Goal: Information Seeking & Learning: Learn about a topic

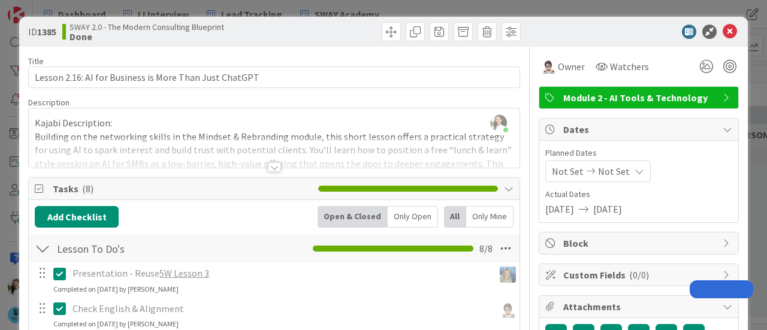
click at [747, 122] on div "ID 1385 SWAY 2.0 - The Modern Consulting Blueprint Done Title 54 / 128 Lesson 2…" at bounding box center [383, 165] width 767 height 330
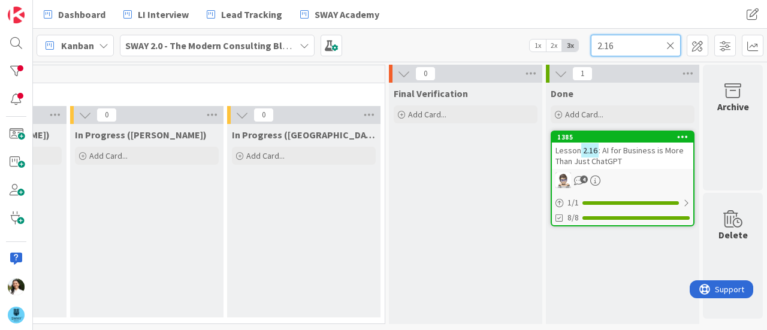
click at [621, 52] on input "2.16" at bounding box center [636, 46] width 90 height 22
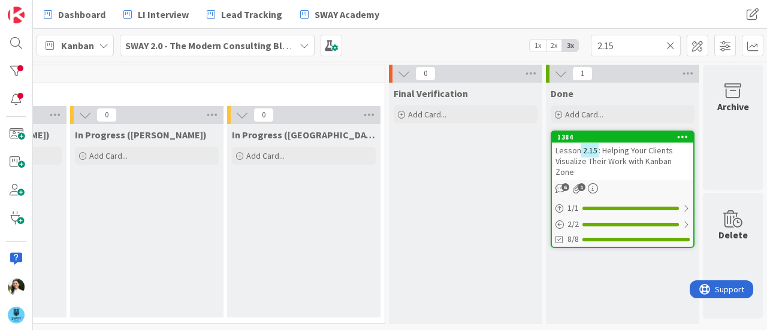
click at [609, 161] on span ": Helping Your Clients Visualize Their Work with Kanban Zone" at bounding box center [613, 161] width 117 height 32
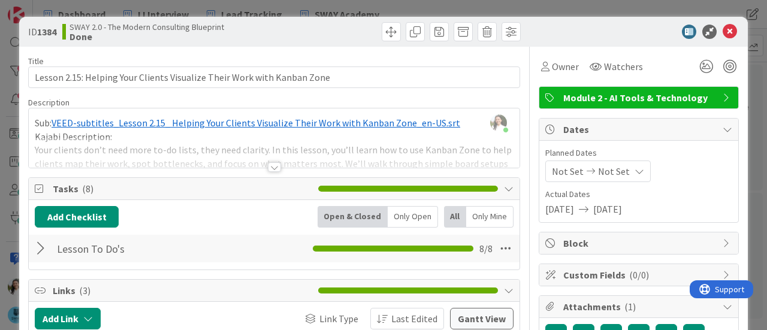
click at [268, 166] on div at bounding box center [274, 167] width 13 height 10
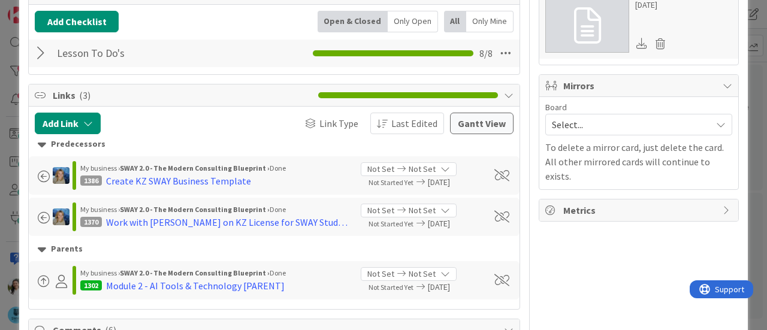
scroll to position [413, 0]
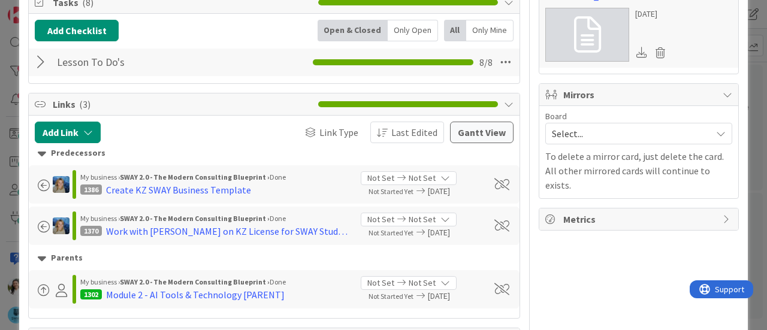
click at [39, 65] on div at bounding box center [43, 63] width 16 height 22
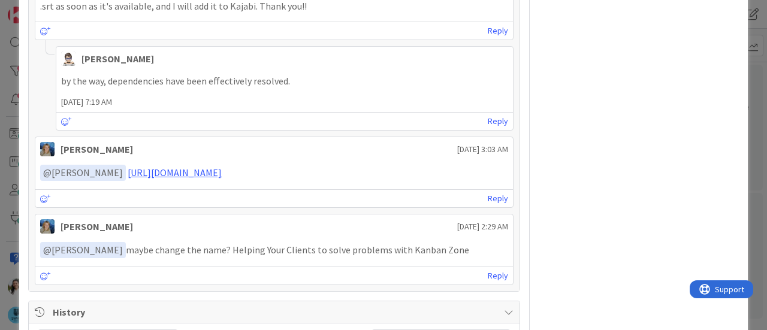
scroll to position [1308, 0]
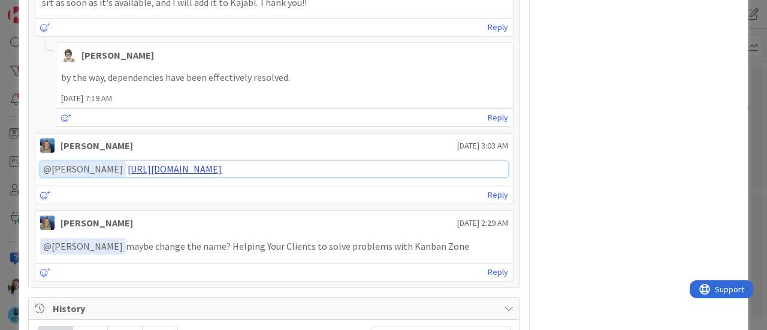
click at [222, 163] on link "[URL][DOMAIN_NAME]" at bounding box center [175, 169] width 94 height 12
click at [746, 176] on div "ID 1384 SWAY 2.0 - The Modern Consulting Blueprint Done Title 71 / 128 Lesson 2…" at bounding box center [383, 165] width 767 height 330
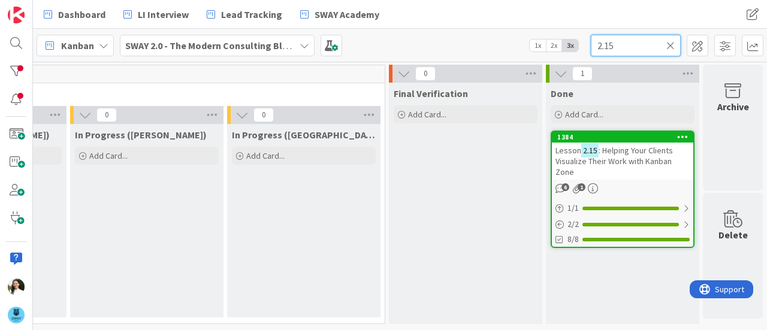
click at [620, 45] on input "2.15" at bounding box center [636, 46] width 90 height 22
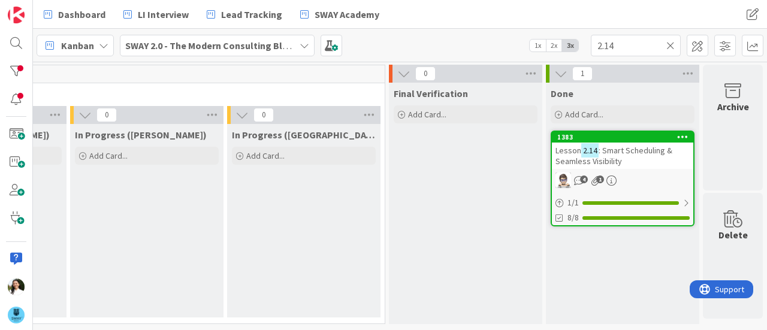
click at [614, 154] on span ": Smart Scheduling & Seamless Visibility" at bounding box center [613, 156] width 117 height 22
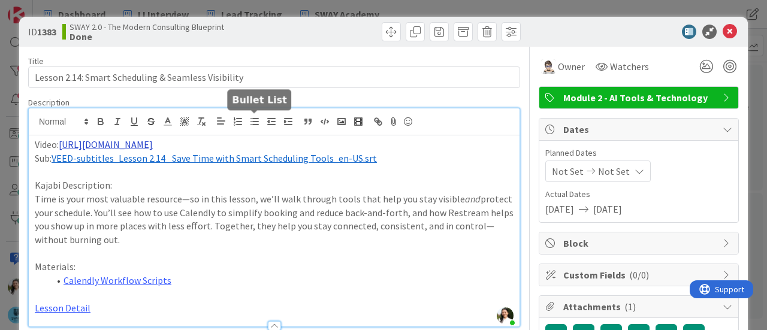
click at [249, 119] on div "Ascencia [PERSON_NAME] just joined Video: [URL][DOMAIN_NAME] Sub: ﻿ VEED-subtit…" at bounding box center [274, 217] width 491 height 218
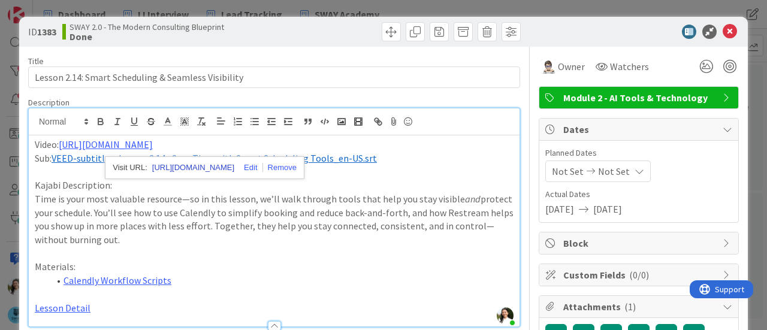
click at [214, 169] on link "[URL][DOMAIN_NAME]" at bounding box center [193, 168] width 82 height 16
click at [0, 184] on div "ID 1383 SWAY 2.0 - The Modern Consulting Blueprint Done Title 51 / 128 Lesson 2…" at bounding box center [383, 165] width 767 height 330
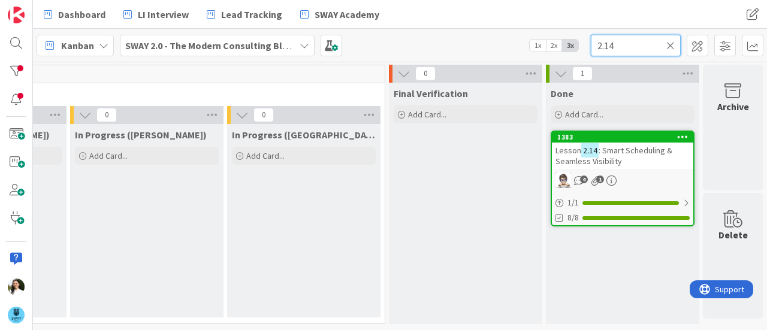
click at [618, 48] on input "2.14" at bounding box center [636, 46] width 90 height 22
type input "2.13"
click at [620, 155] on span ": Using AI to Analyze Interviews for Action" at bounding box center [612, 156] width 114 height 22
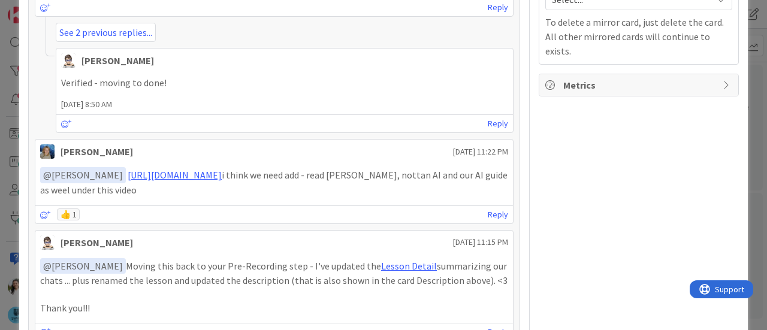
scroll to position [534, 0]
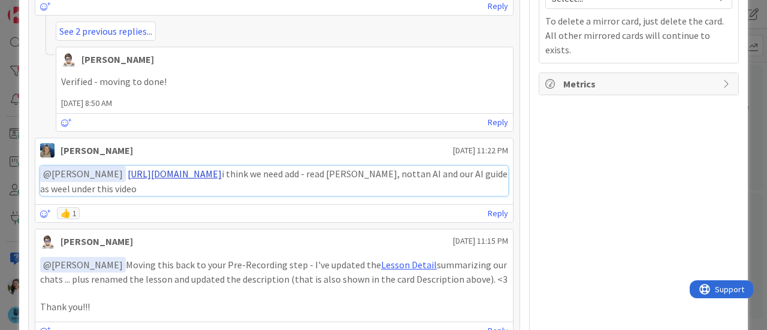
click at [222, 170] on link "[URL][DOMAIN_NAME]" at bounding box center [175, 174] width 94 height 12
